Goal: Transaction & Acquisition: Download file/media

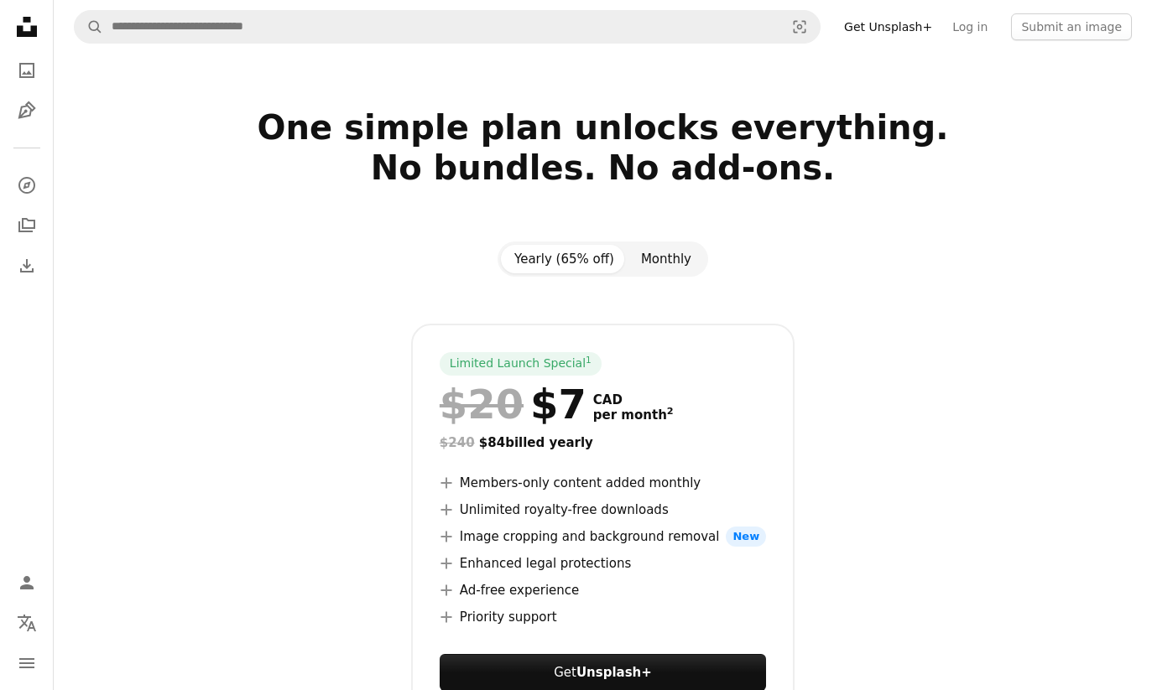
click at [659, 253] on button "Monthly" at bounding box center [665, 259] width 77 height 29
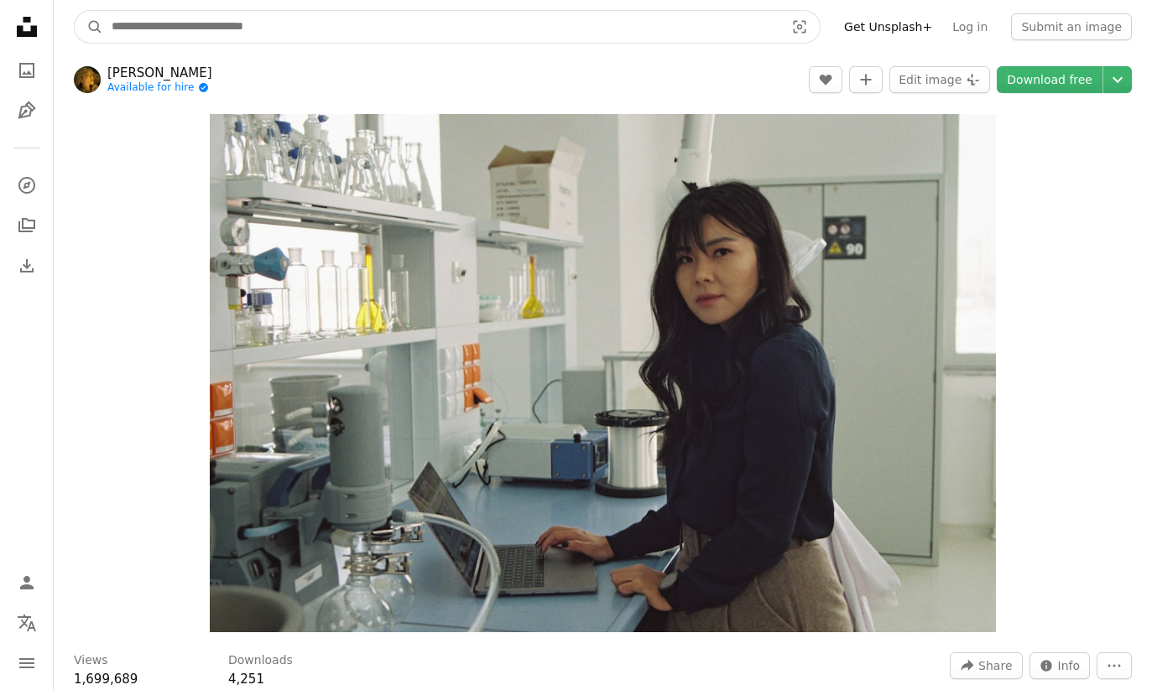
click at [151, 19] on input "Find visuals sitewide" at bounding box center [441, 27] width 676 height 32
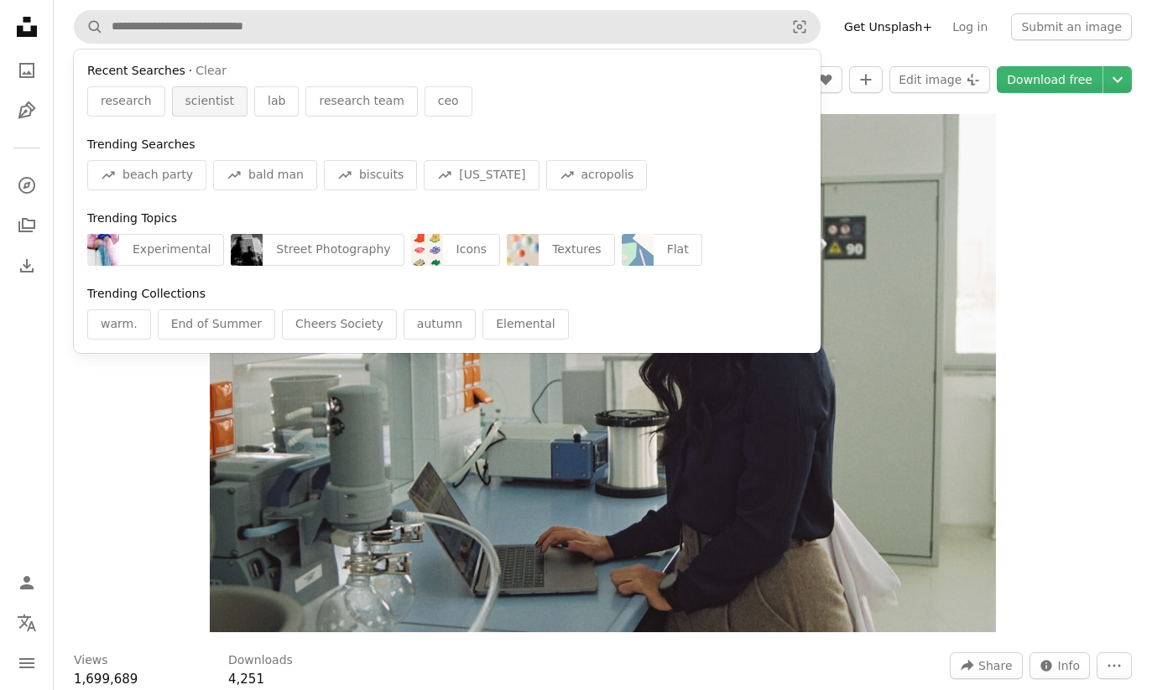
click at [185, 102] on span "scientist" at bounding box center [209, 101] width 49 height 17
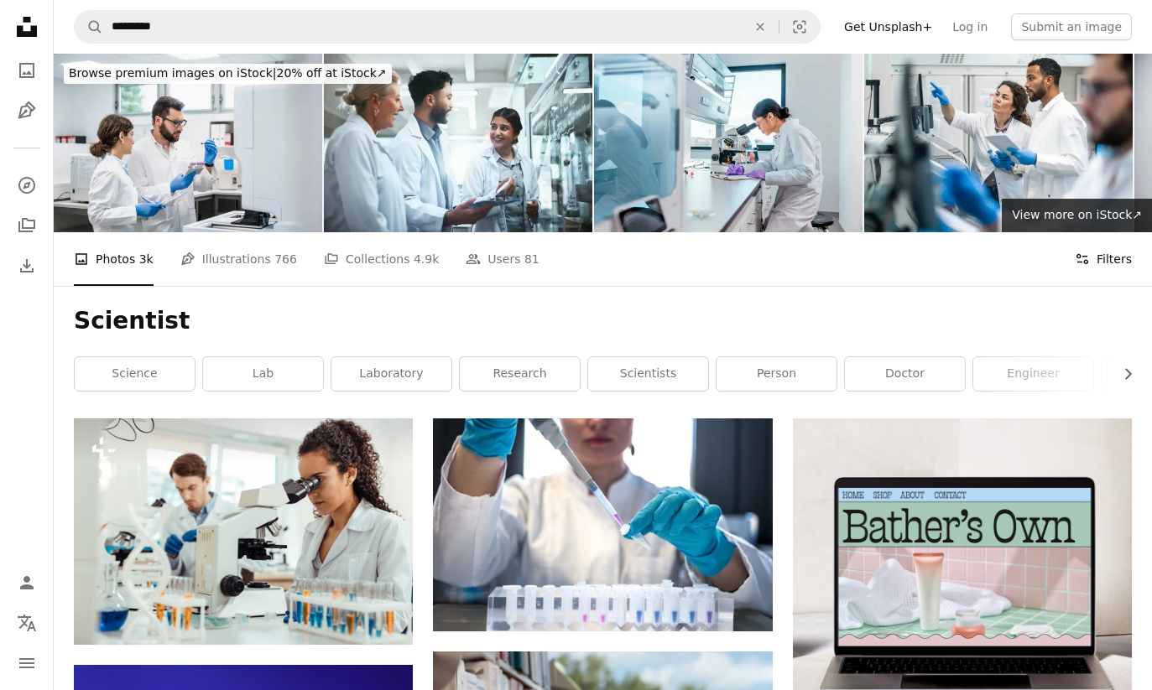
click at [1083, 252] on icon "Filters" at bounding box center [1082, 259] width 15 height 15
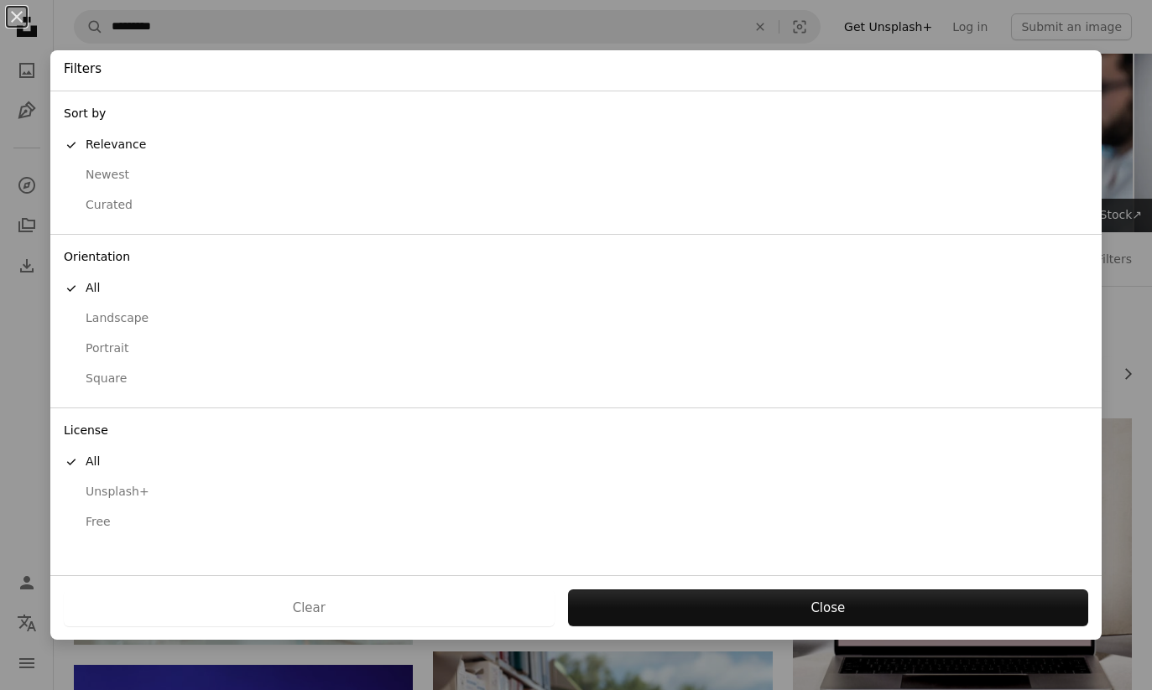
click at [94, 529] on div "Free" at bounding box center [576, 522] width 1024 height 17
click at [121, 357] on button "Portrait" at bounding box center [575, 349] width 1051 height 30
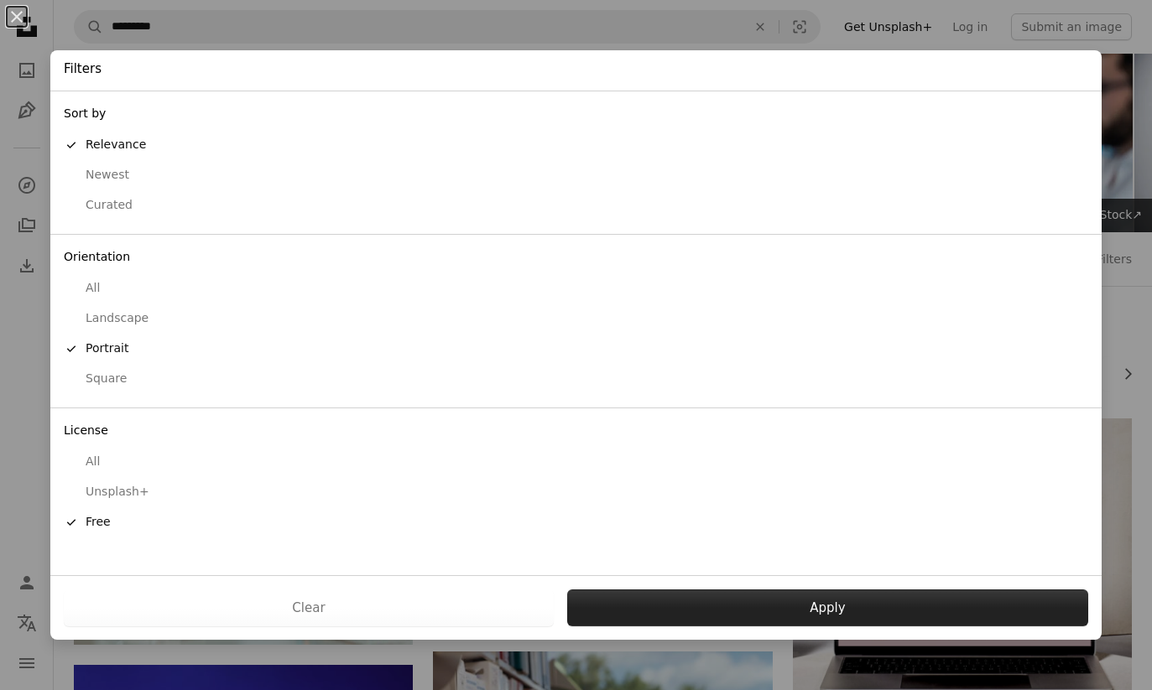
click at [805, 617] on button "Apply" at bounding box center [827, 608] width 521 height 37
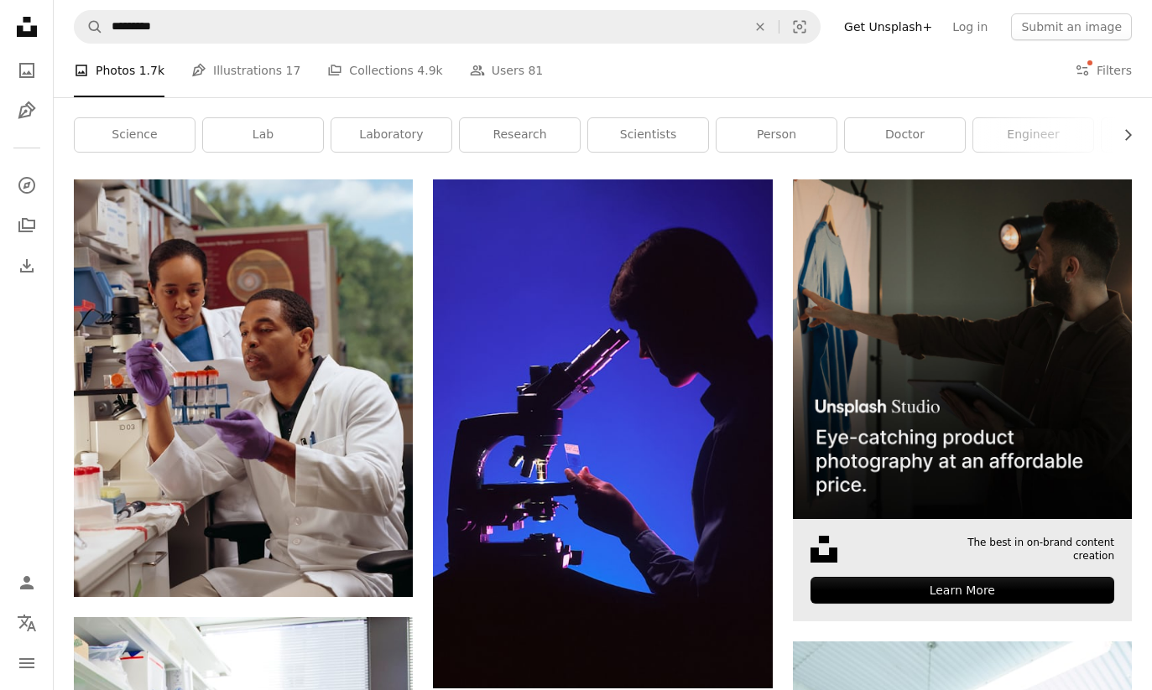
scroll to position [320, 0]
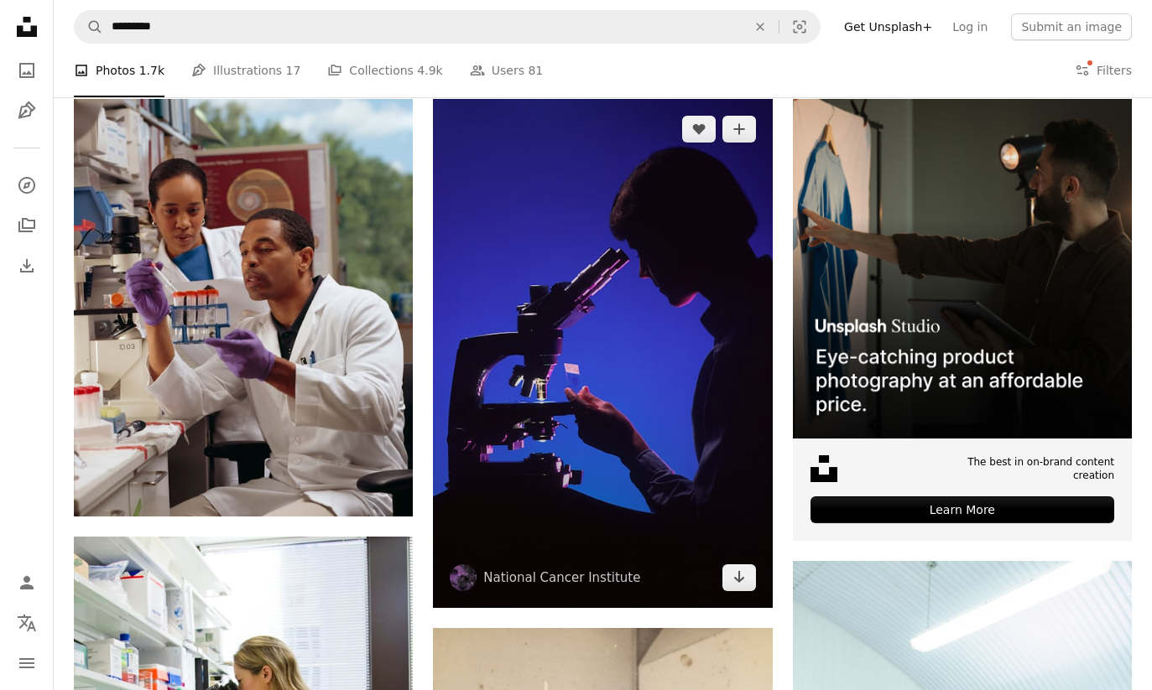
click at [695, 466] on img at bounding box center [602, 353] width 339 height 508
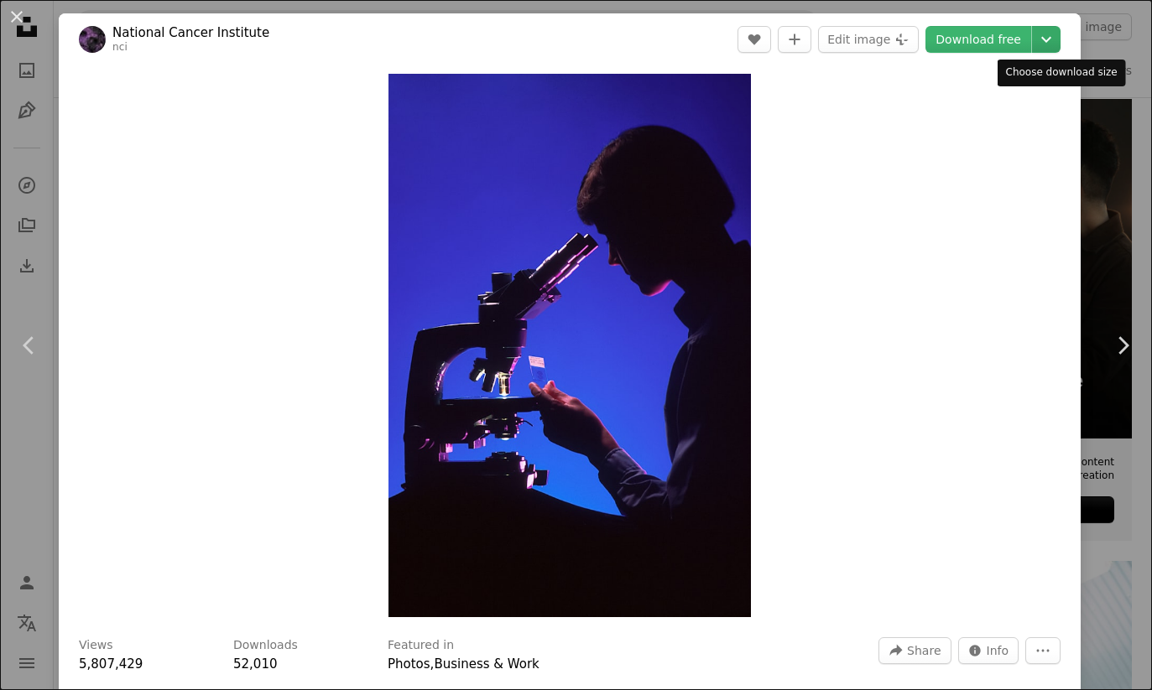
click at [1055, 34] on icon "Chevron down" at bounding box center [1046, 39] width 27 height 20
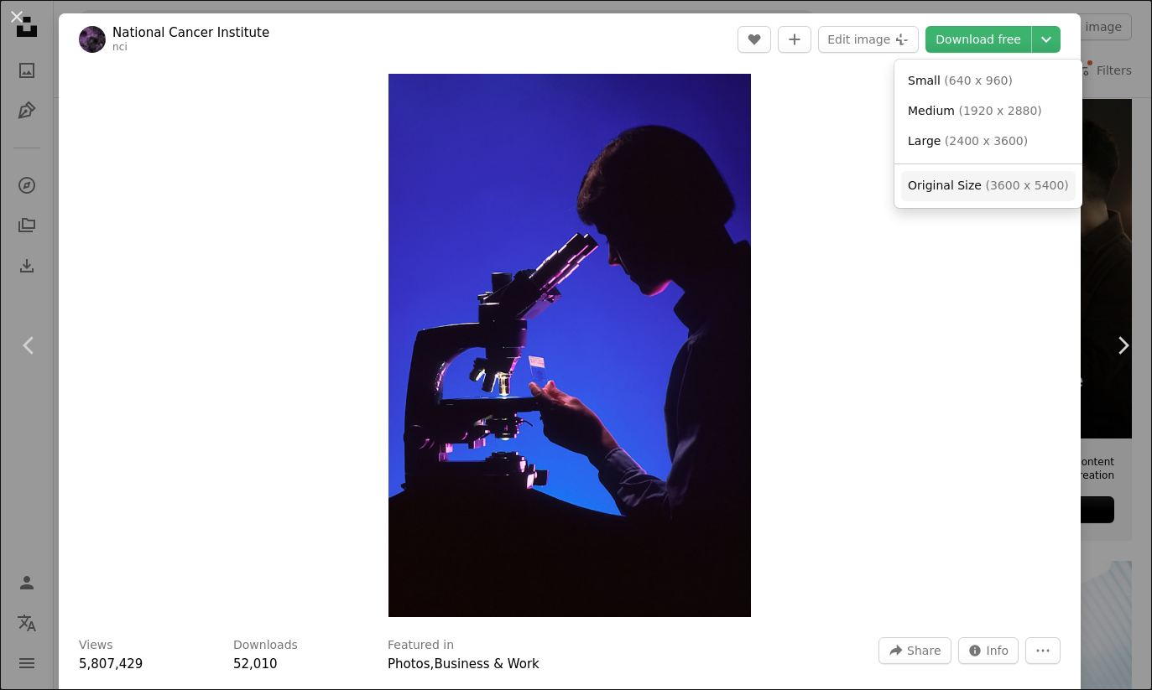
click at [986, 185] on span "( 3600 x 5400 )" at bounding box center [1026, 185] width 83 height 13
